Goal: Ask a question

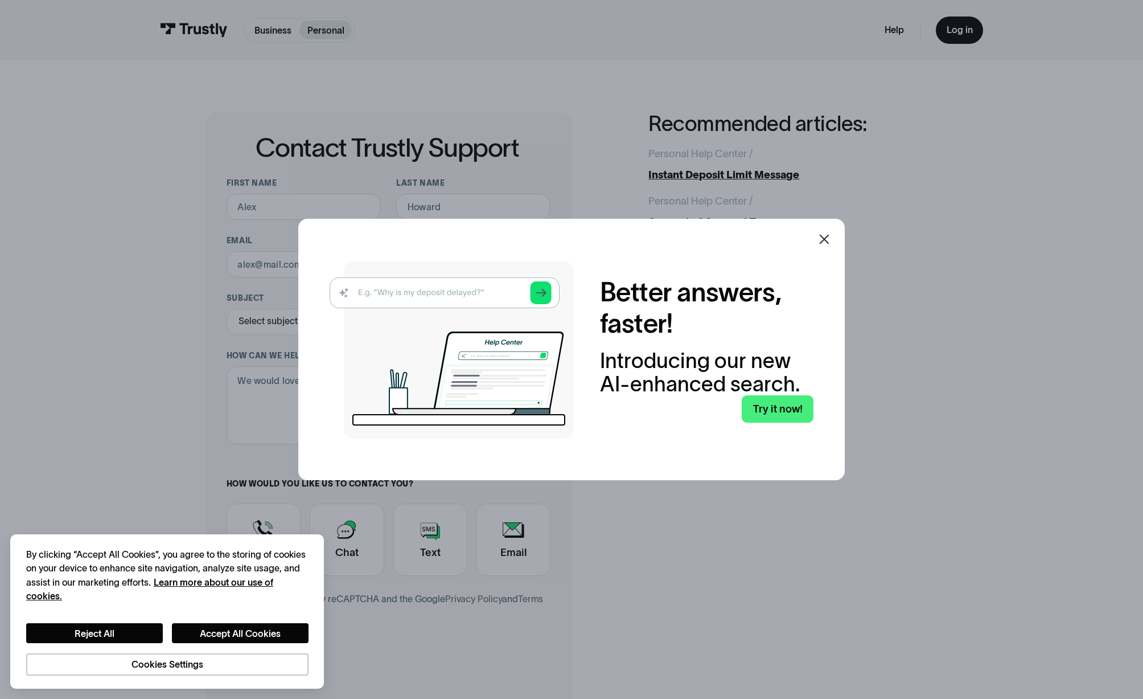
click at [823, 235] on icon at bounding box center [825, 239] width 14 height 14
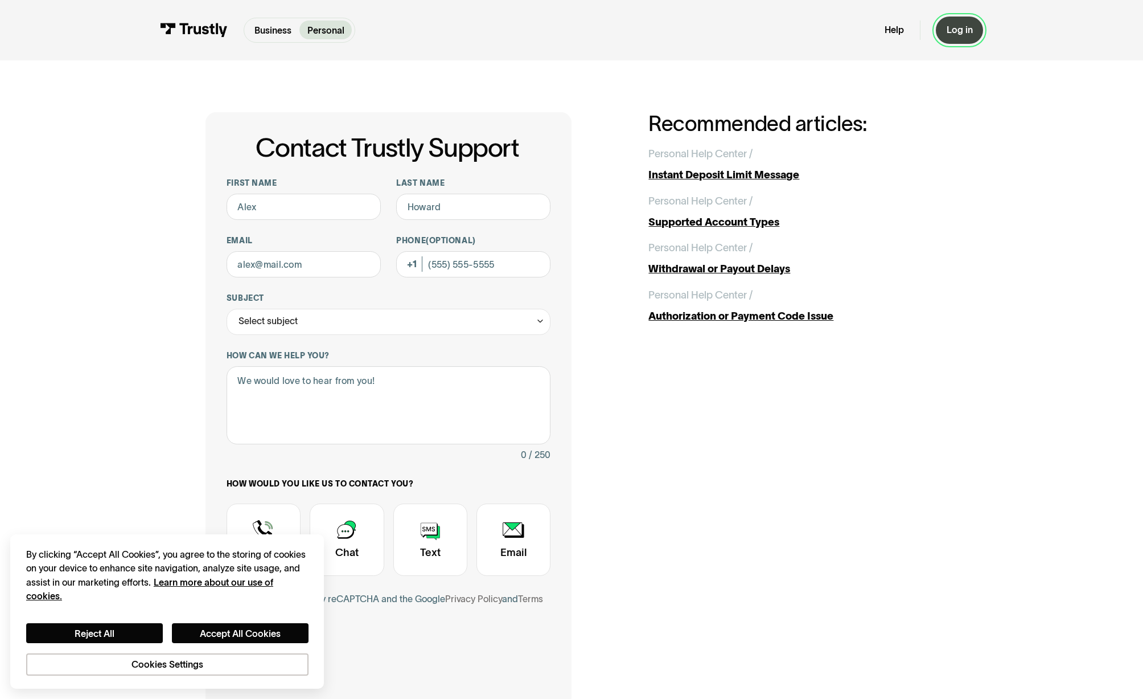
drag, startPoint x: 942, startPoint y: 36, endPoint x: 949, endPoint y: 36, distance: 6.8
click at [961, 33] on div "Log in" at bounding box center [960, 30] width 26 height 12
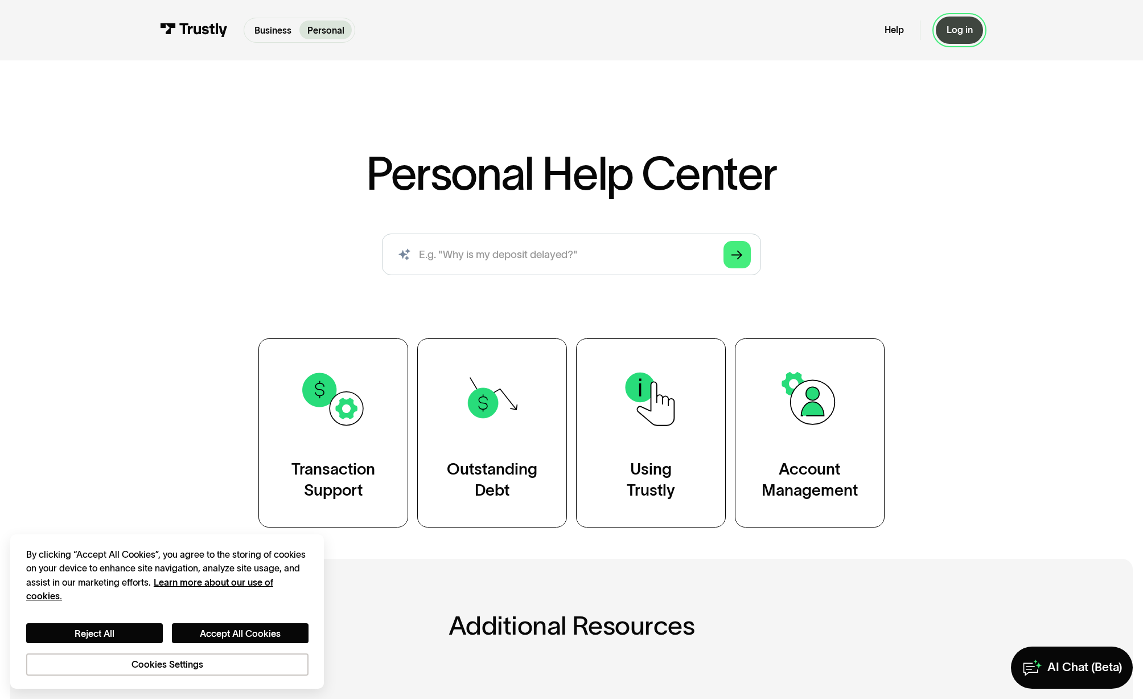
click at [967, 36] on link "Log in" at bounding box center [959, 30] width 47 height 27
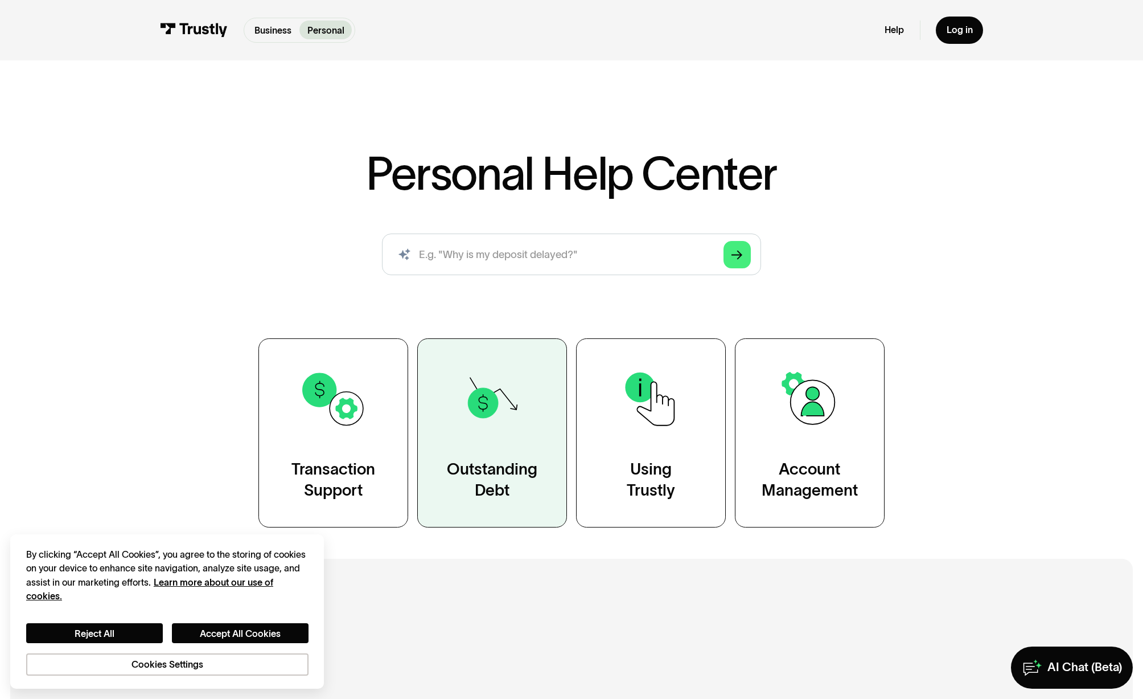
click at [475, 412] on img at bounding box center [492, 399] width 68 height 68
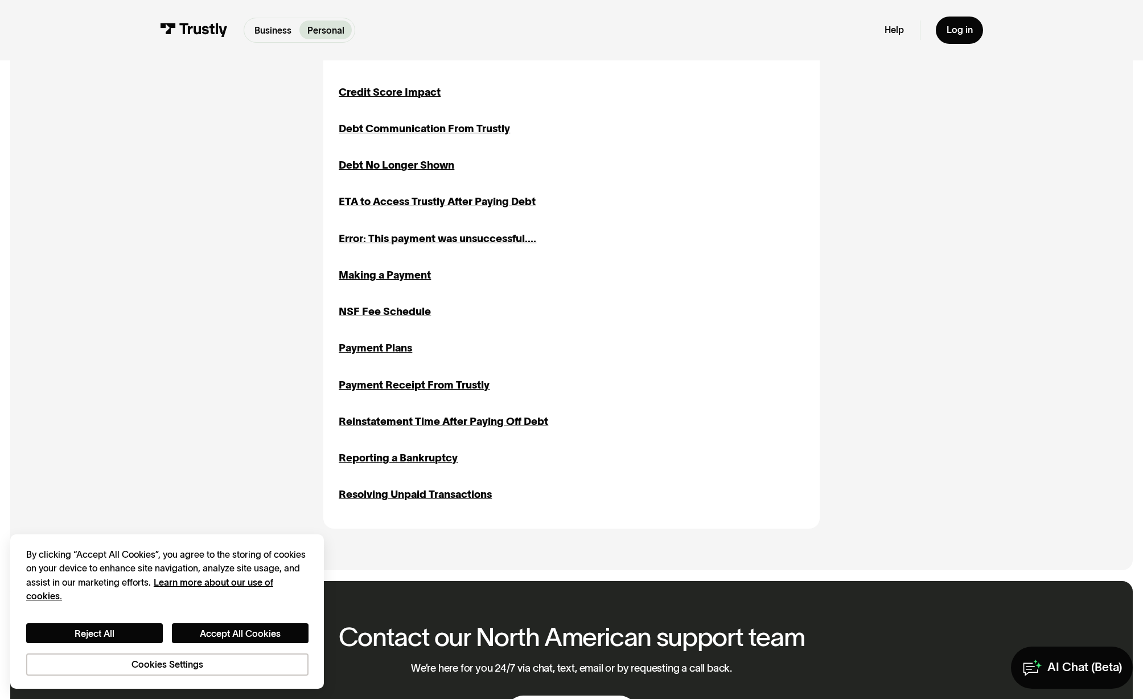
scroll to position [517, 0]
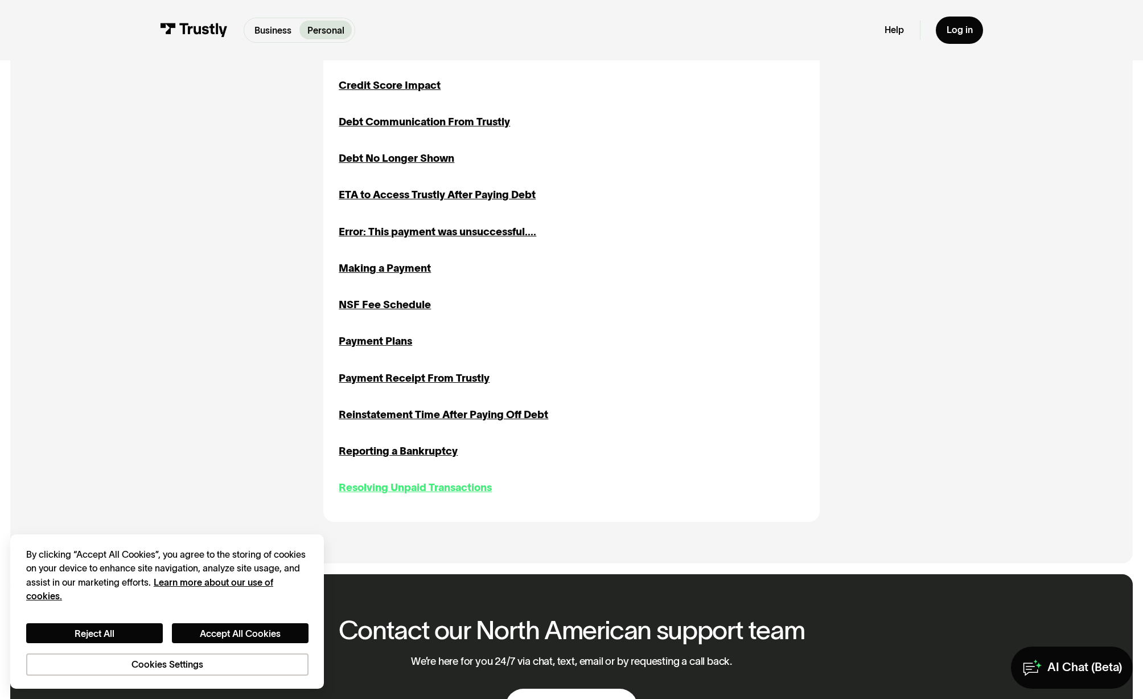
click at [431, 487] on div "Resolving Unpaid Transactions" at bounding box center [415, 487] width 153 height 16
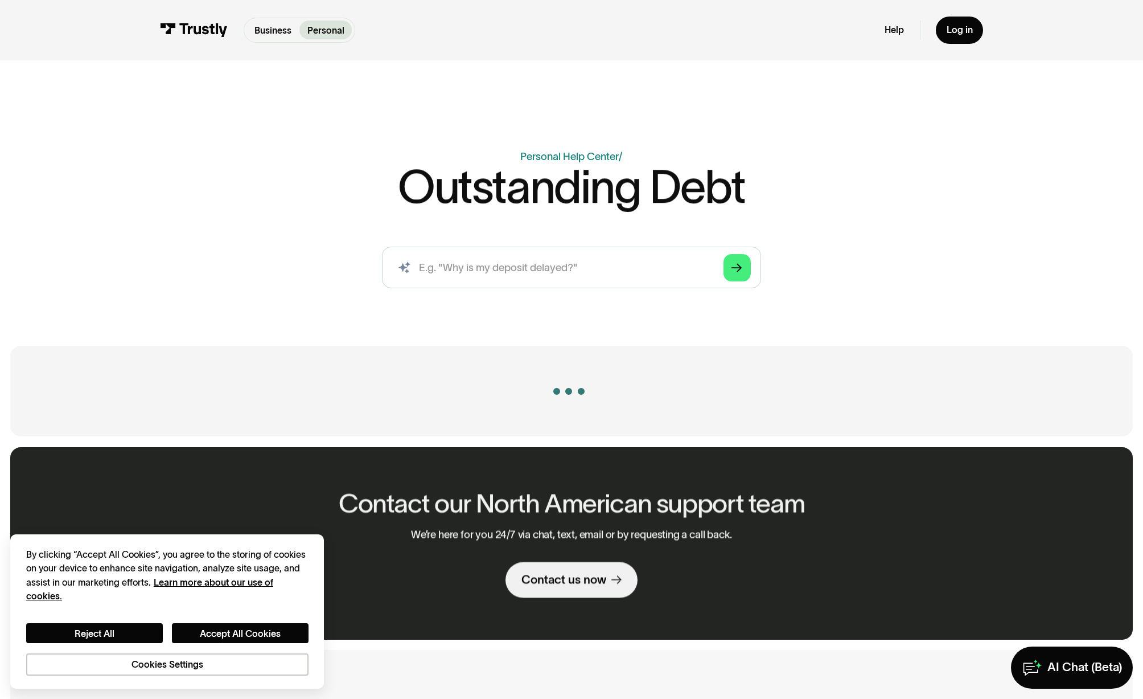
scroll to position [362, 0]
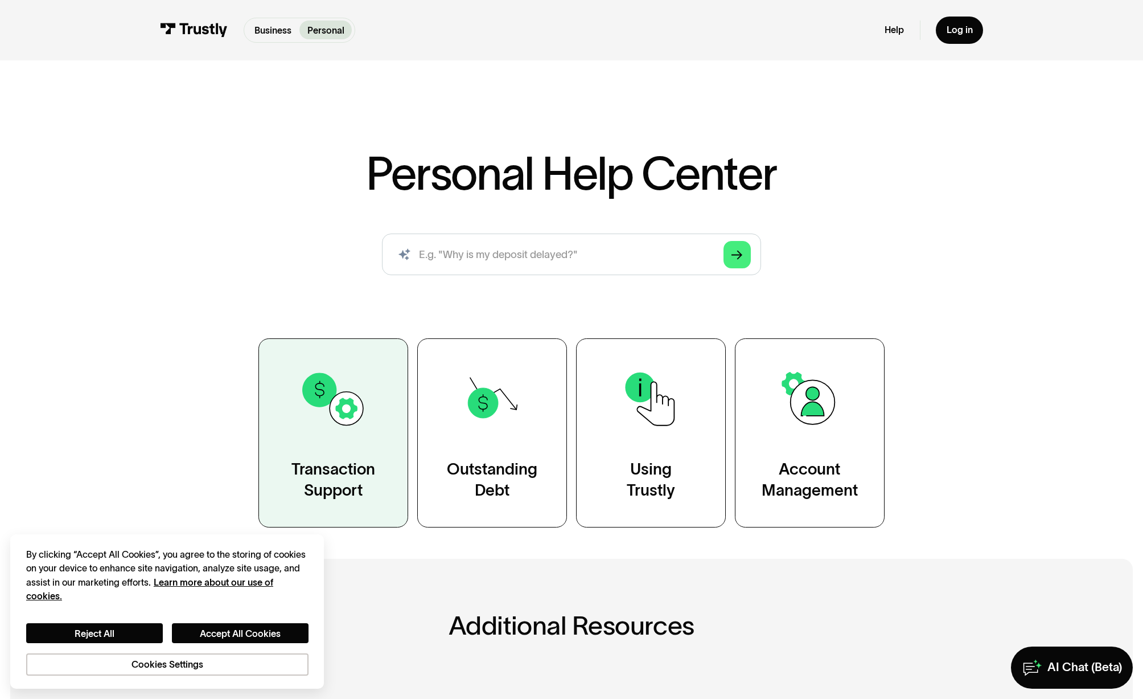
click at [306, 466] on div "Transaction Support" at bounding box center [334, 480] width 84 height 42
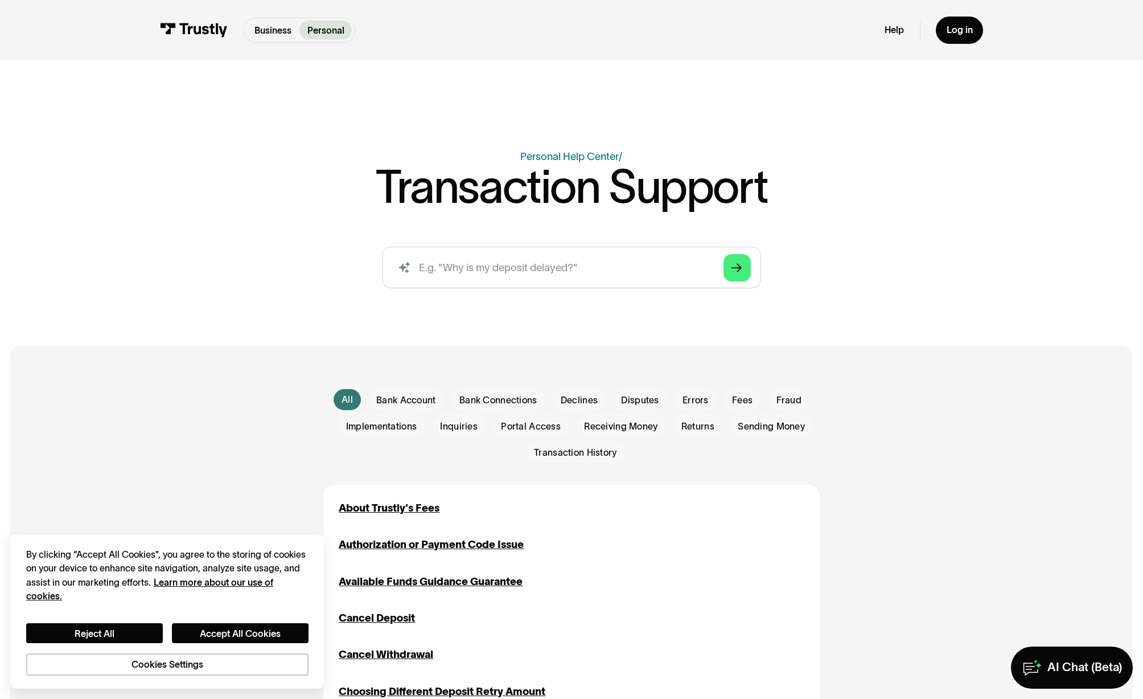
click at [446, 290] on div "AI-powered search ( 1 / 4 ) Type your question and our smart search will find y…" at bounding box center [571, 273] width 758 height 52
click at [461, 268] on input "search" at bounding box center [571, 268] width 379 height 42
type input "why I can't deposit"
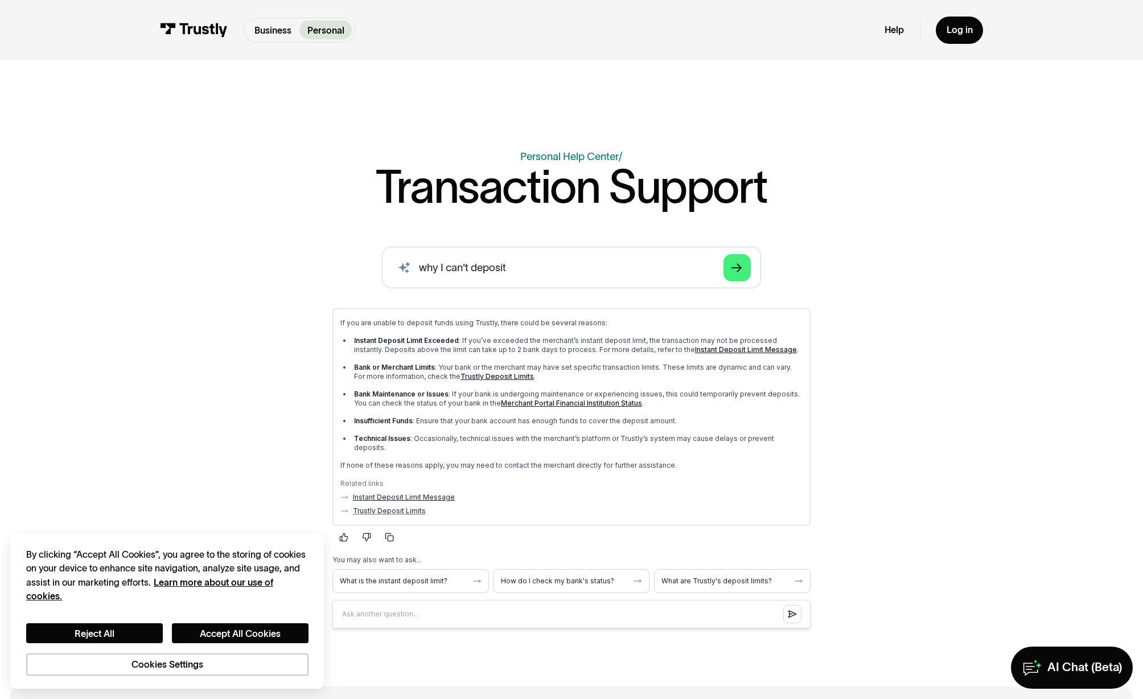
click at [415, 492] on link "Instant Deposit Limit Message" at bounding box center [403, 496] width 102 height 9
